Goal: Information Seeking & Learning: Learn about a topic

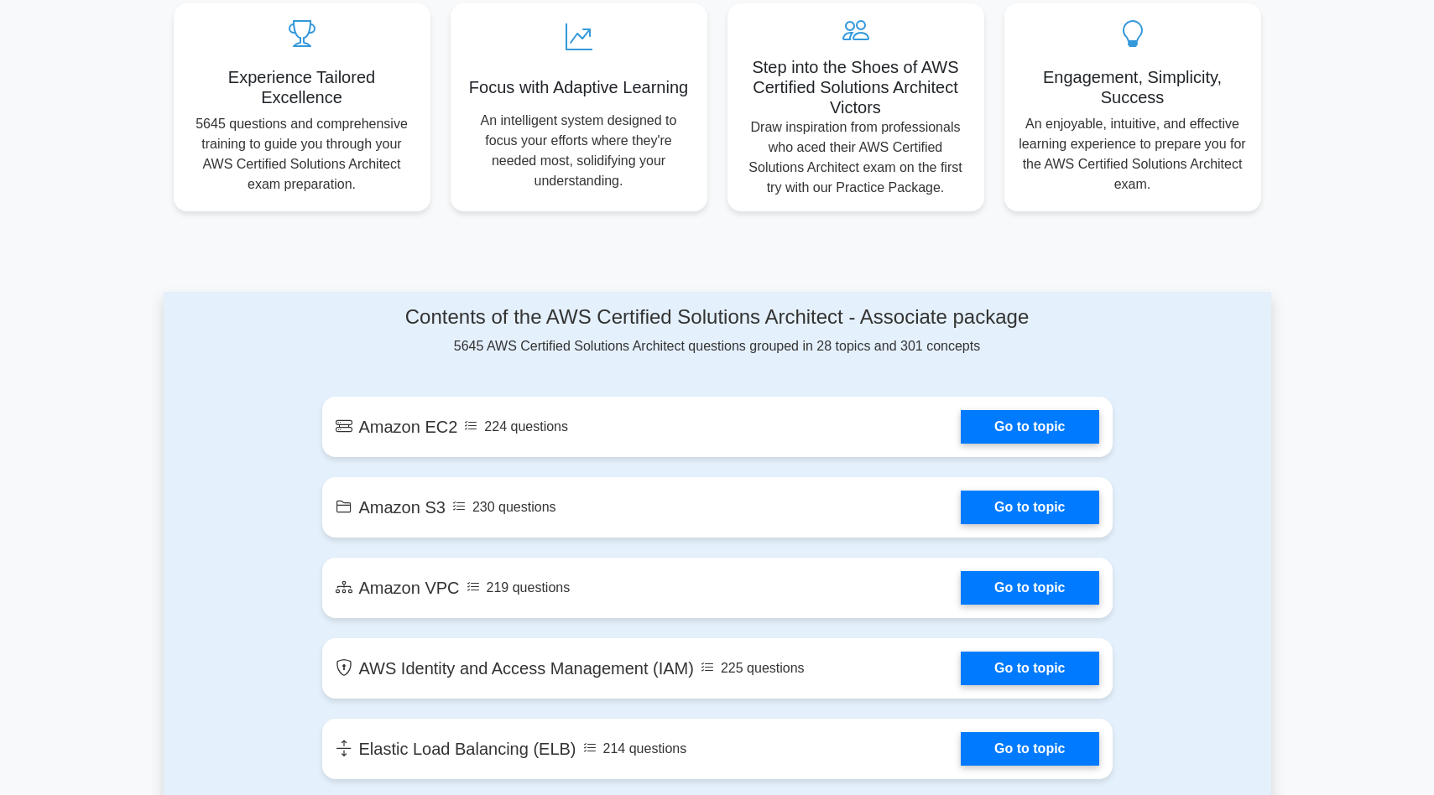
scroll to position [640, 0]
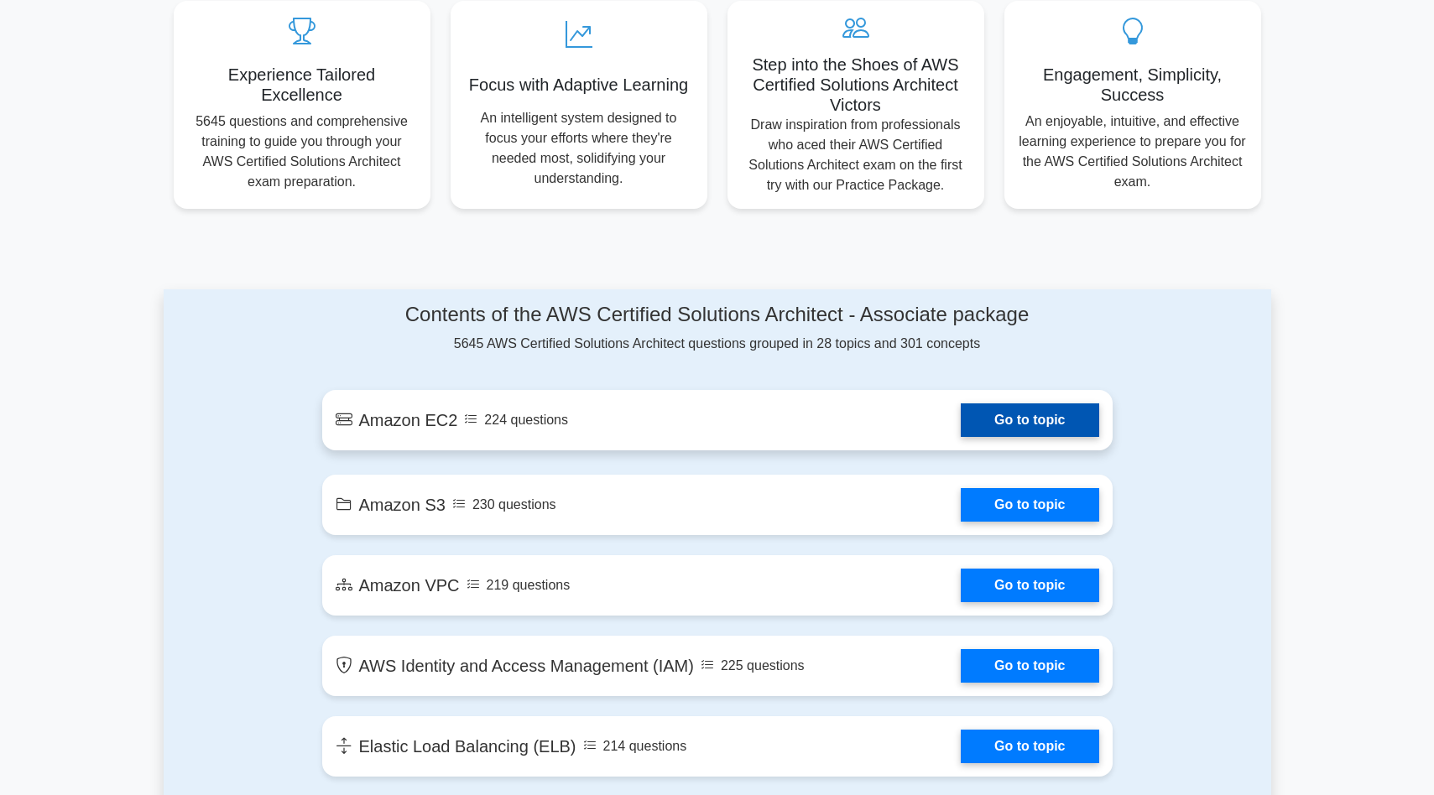
click at [961, 404] on link "Go to topic" at bounding box center [1030, 421] width 138 height 34
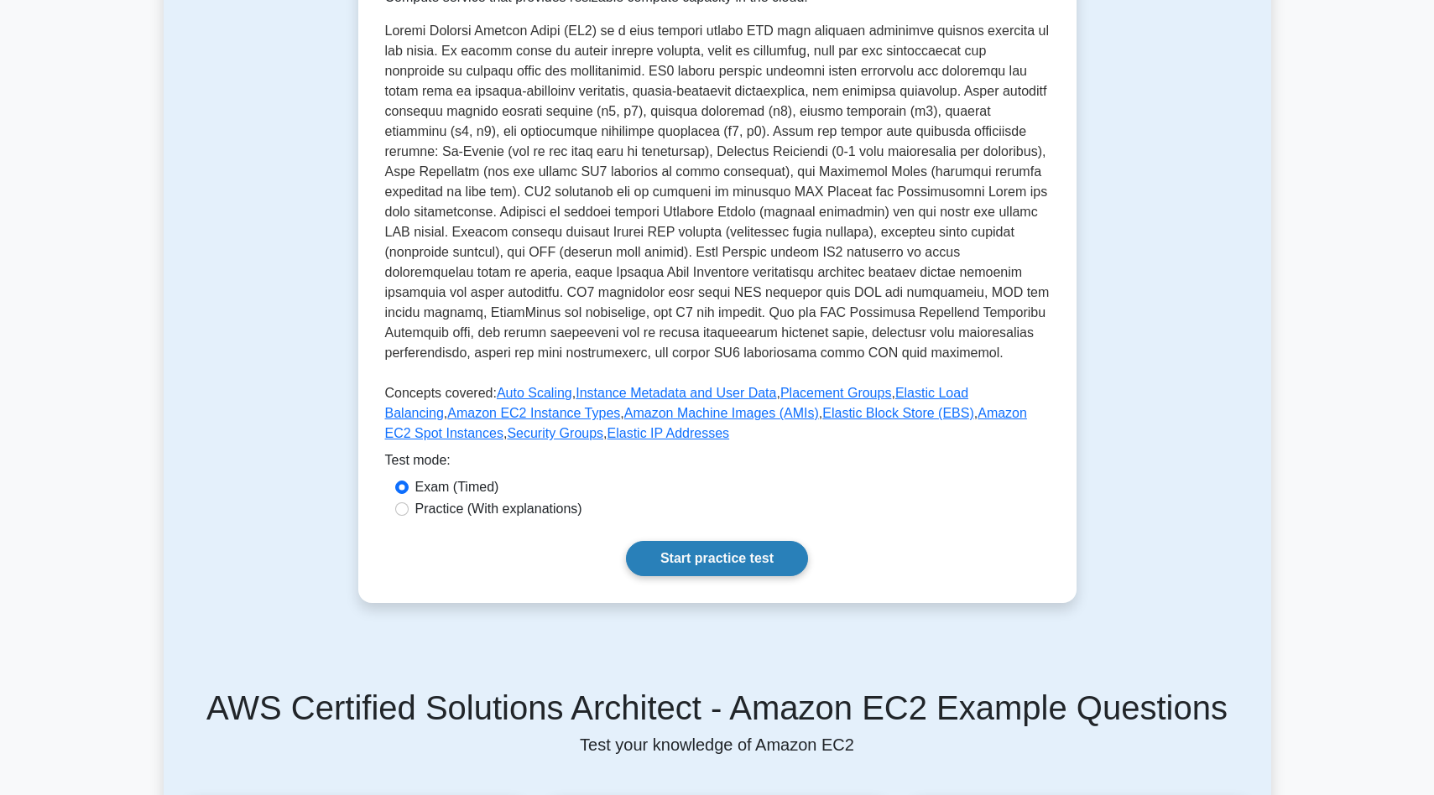
scroll to position [333, 0]
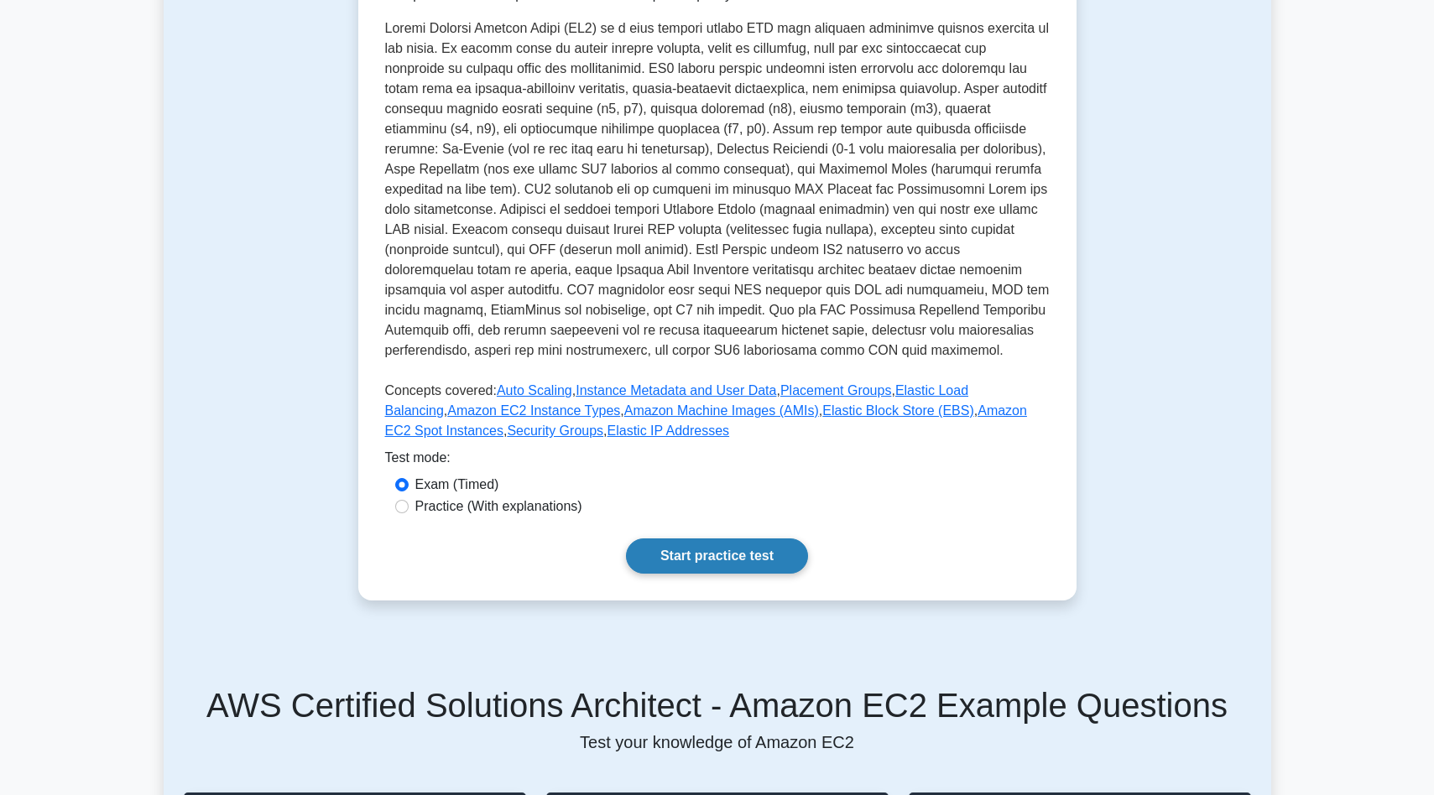
click at [707, 542] on link "Start practice test" at bounding box center [717, 556] width 182 height 35
